Goal: Task Accomplishment & Management: Manage account settings

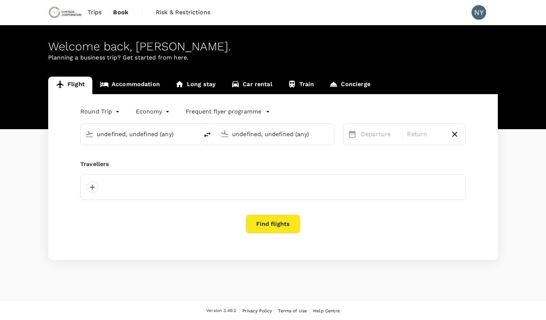
type input "Montréal-[PERSON_NAME] Intl (YUL)"
type input "Thunder Bay (YQT)"
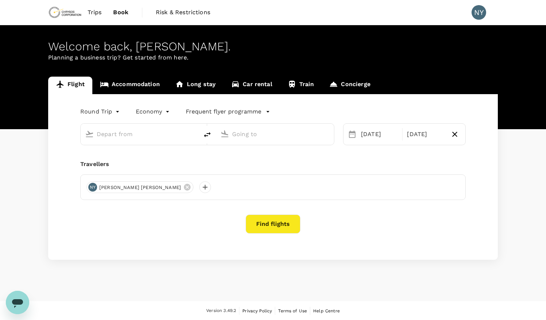
click at [94, 14] on span "Trips" at bounding box center [95, 12] width 14 height 9
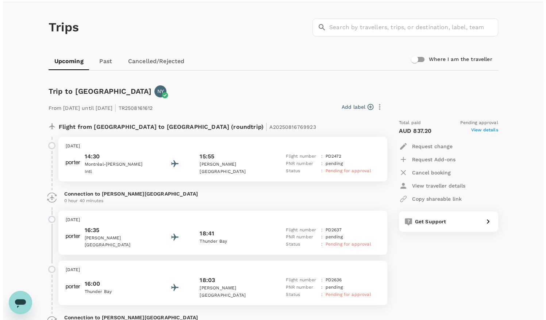
scroll to position [27, 0]
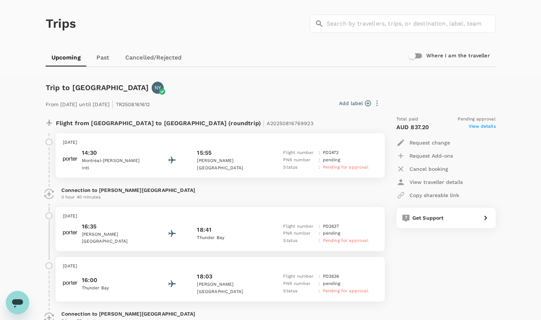
click at [360, 100] on button "Add label" at bounding box center [355, 103] width 32 height 7
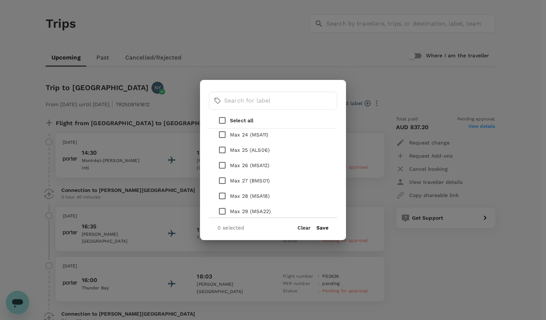
scroll to position [436, 0]
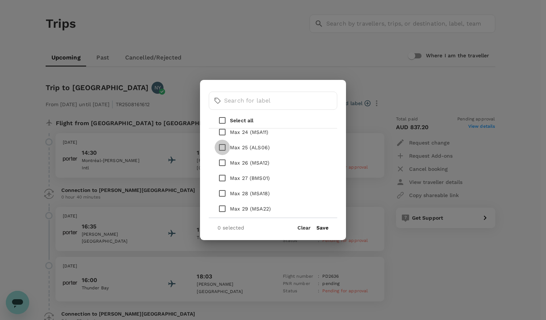
click at [221, 146] on input "checkbox" at bounding box center [222, 147] width 15 height 15
checkbox input "true"
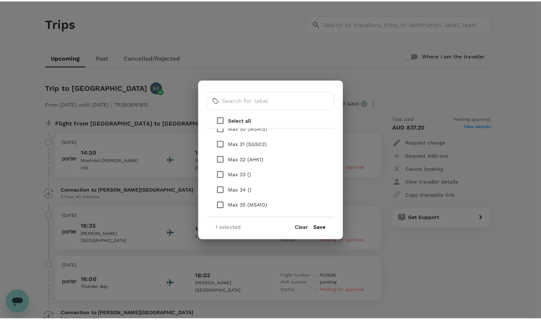
scroll to position [535, 0]
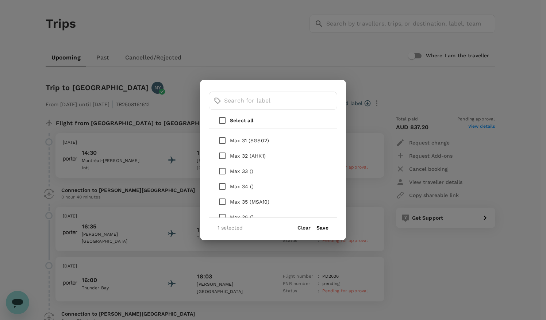
click at [220, 186] on input "checkbox" at bounding box center [222, 186] width 15 height 15
checkbox input "true"
click at [321, 226] on button "Save" at bounding box center [322, 228] width 12 height 6
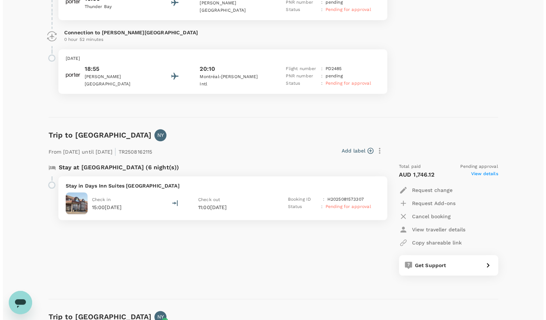
scroll to position [310, 0]
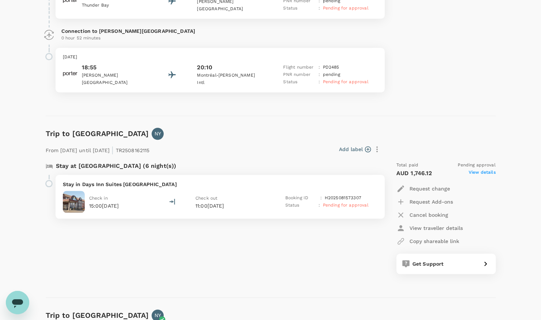
click at [357, 149] on button "Add label" at bounding box center [355, 149] width 32 height 7
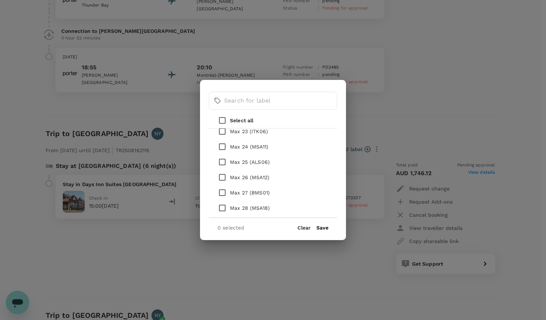
scroll to position [420, 0]
click at [222, 162] on input "checkbox" at bounding box center [222, 163] width 15 height 15
checkbox input "true"
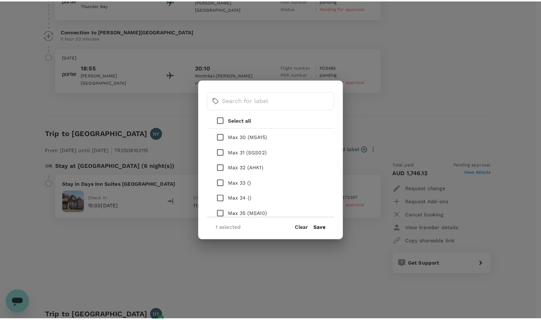
scroll to position [560, 0]
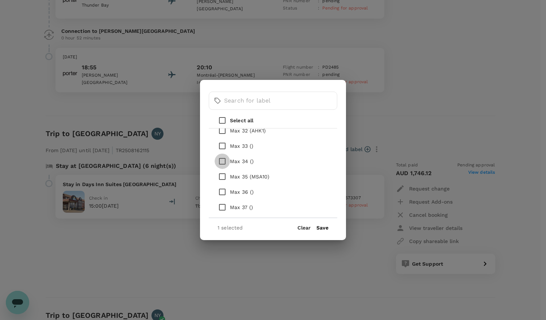
click at [224, 161] on input "checkbox" at bounding box center [222, 161] width 15 height 15
checkbox input "true"
click at [326, 228] on button "Save" at bounding box center [322, 228] width 12 height 6
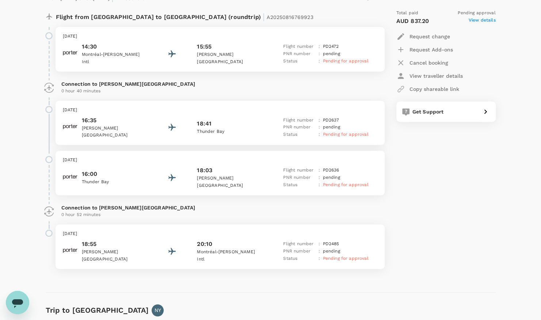
scroll to position [133, 0]
click at [224, 6] on div "Flight from Canada to Canada (roundtrip) | A20250816769923" at bounding box center [211, 14] width 342 height 23
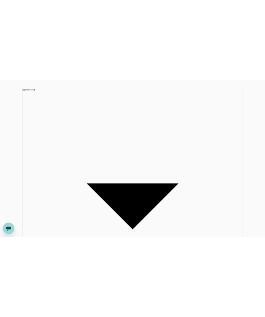
scroll to position [130, 0]
